Goal: Transaction & Acquisition: Obtain resource

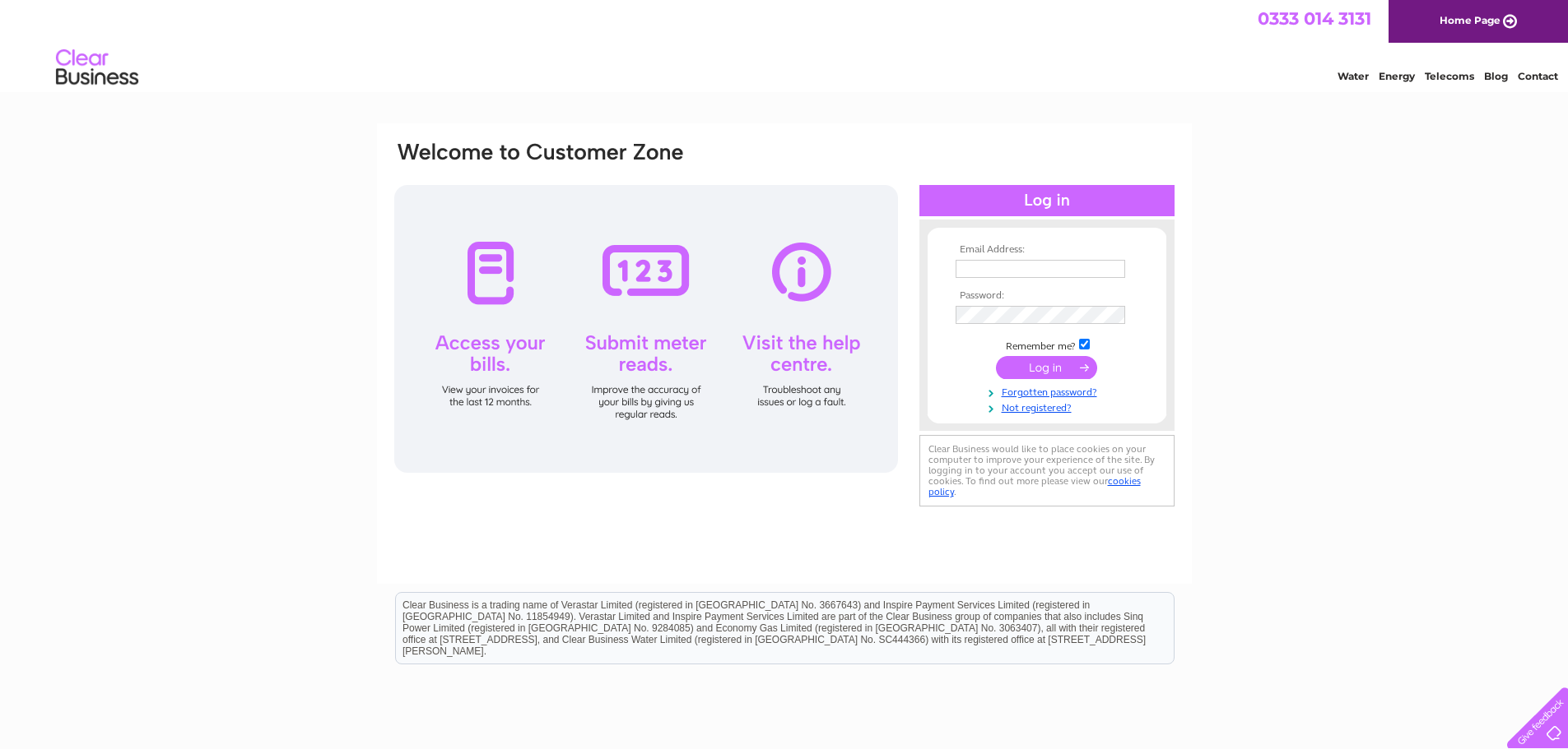
type input "[EMAIL_ADDRESS][DOMAIN_NAME]"
click at [1045, 363] on input "submit" at bounding box center [1047, 368] width 102 height 23
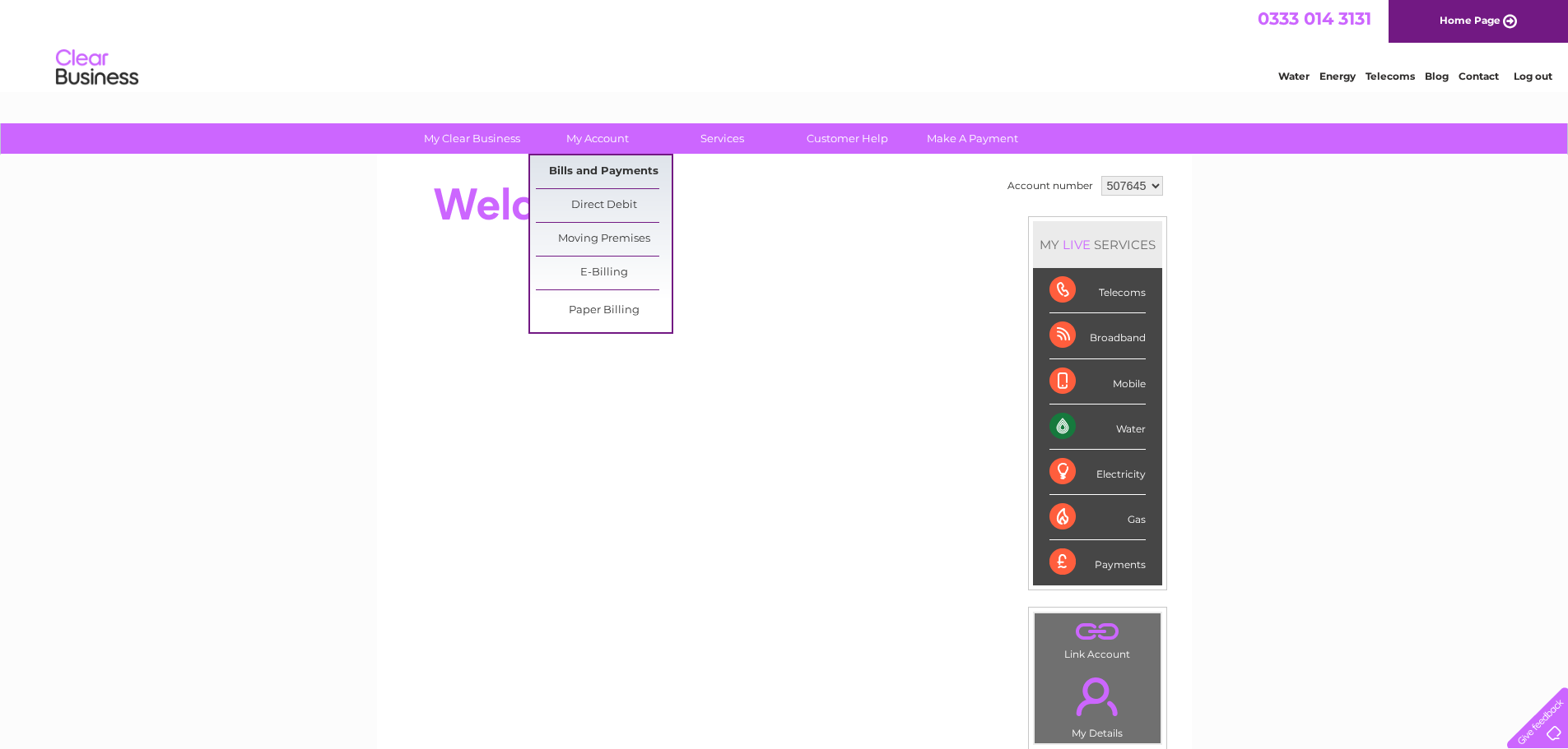
click at [603, 165] on link "Bills and Payments" at bounding box center [604, 171] width 136 height 33
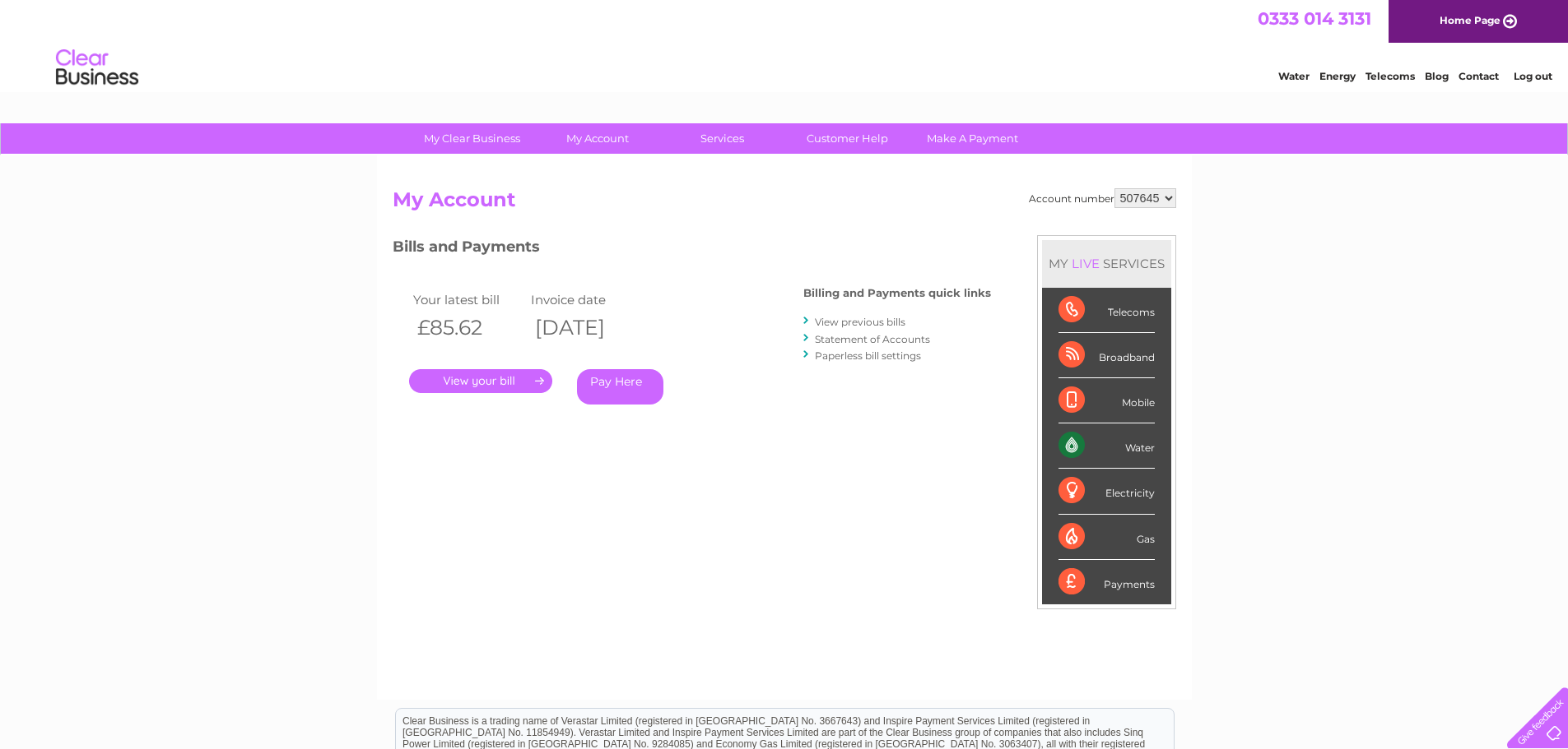
click at [479, 378] on link "." at bounding box center [480, 381] width 143 height 24
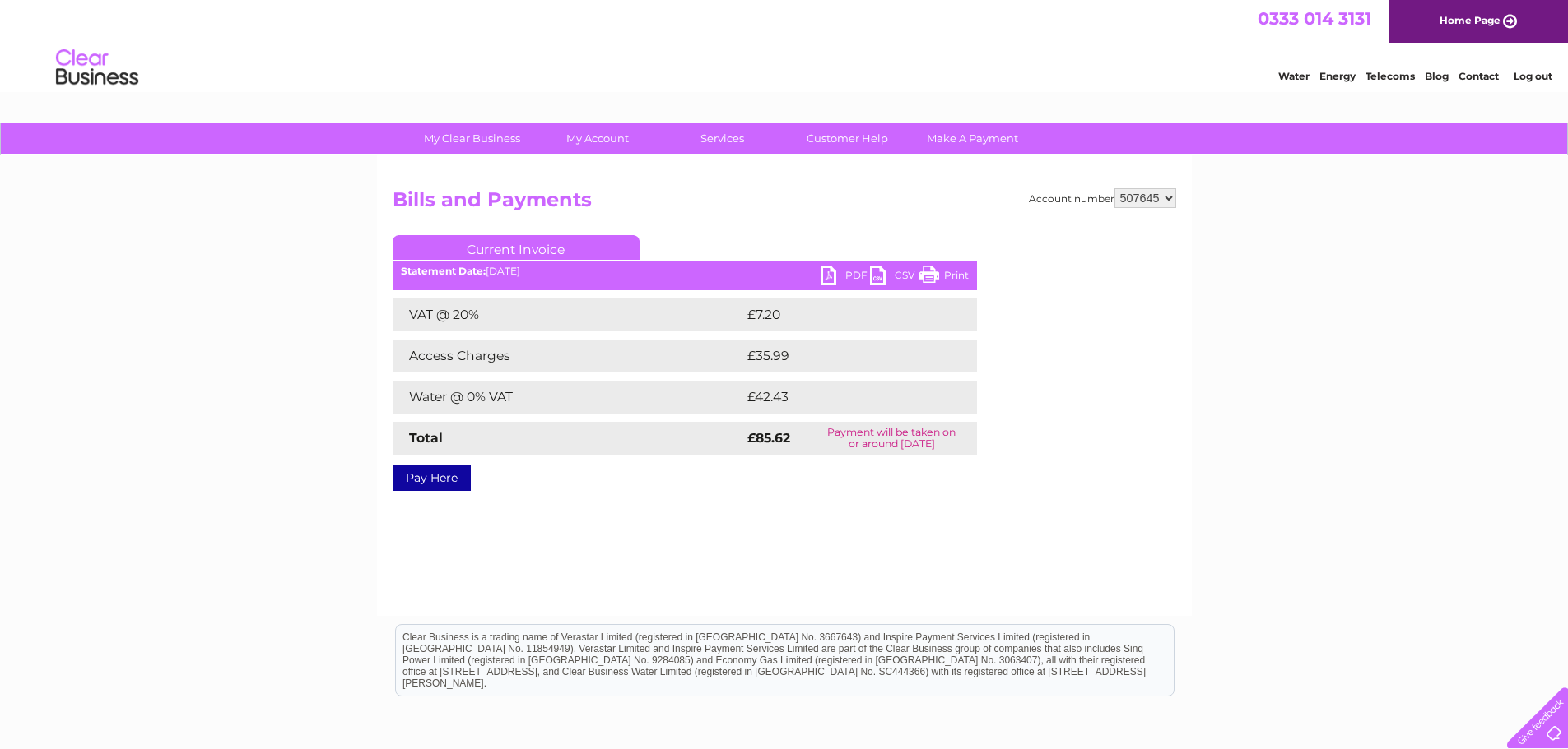
click at [852, 272] on link "PDF" at bounding box center [845, 277] width 50 height 24
click at [1532, 75] on link "Log out" at bounding box center [1533, 76] width 38 height 12
